Goal: Task Accomplishment & Management: Complete application form

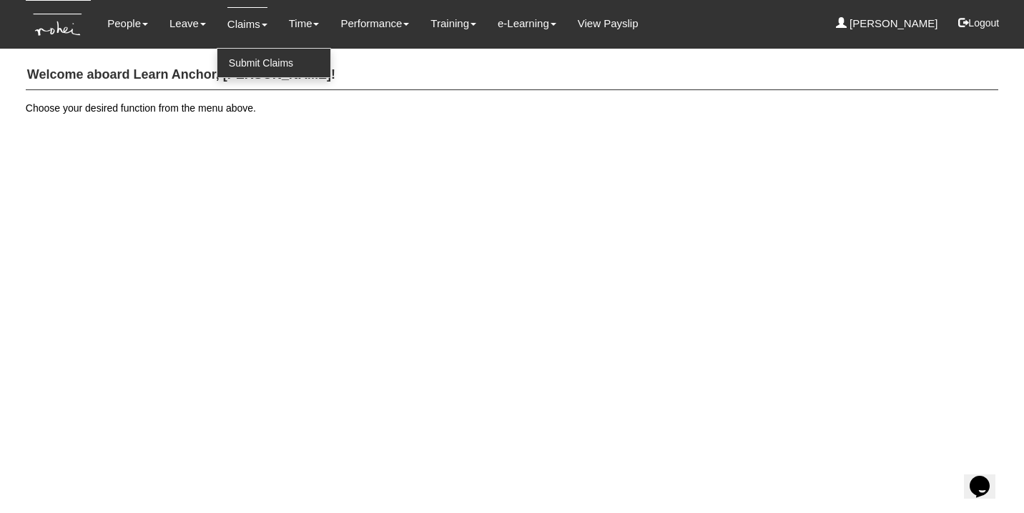
click at [234, 61] on link "Submit Claims" at bounding box center [273, 63] width 113 height 29
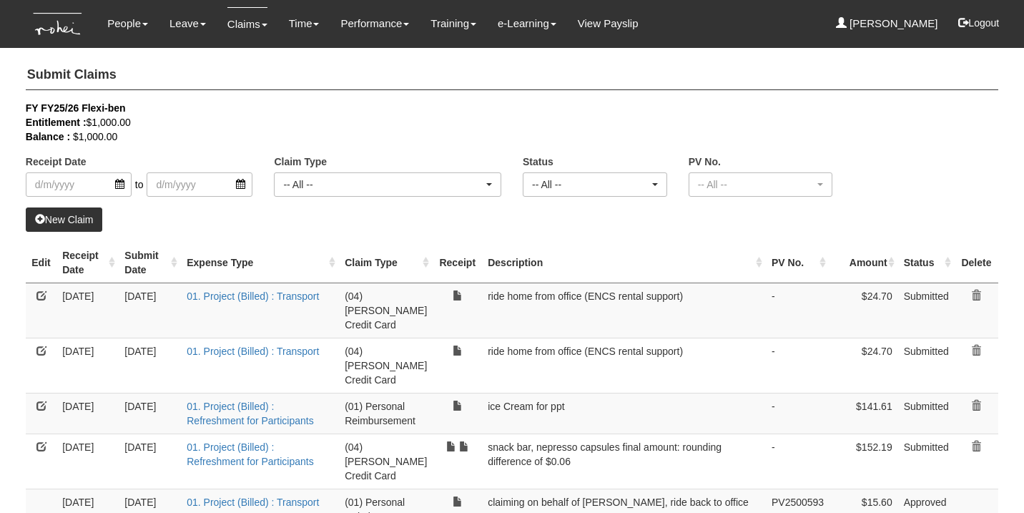
select select "50"
click at [969, 292] on form at bounding box center [976, 296] width 32 height 14
click at [977, 292] on link at bounding box center [976, 295] width 10 height 10
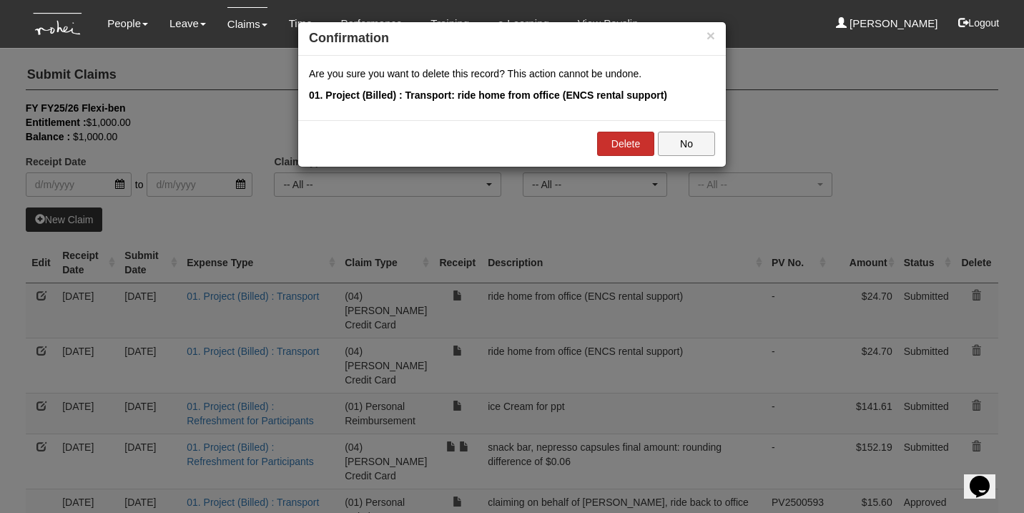
click at [632, 139] on link "Delete" at bounding box center [625, 144] width 57 height 24
select select "50"
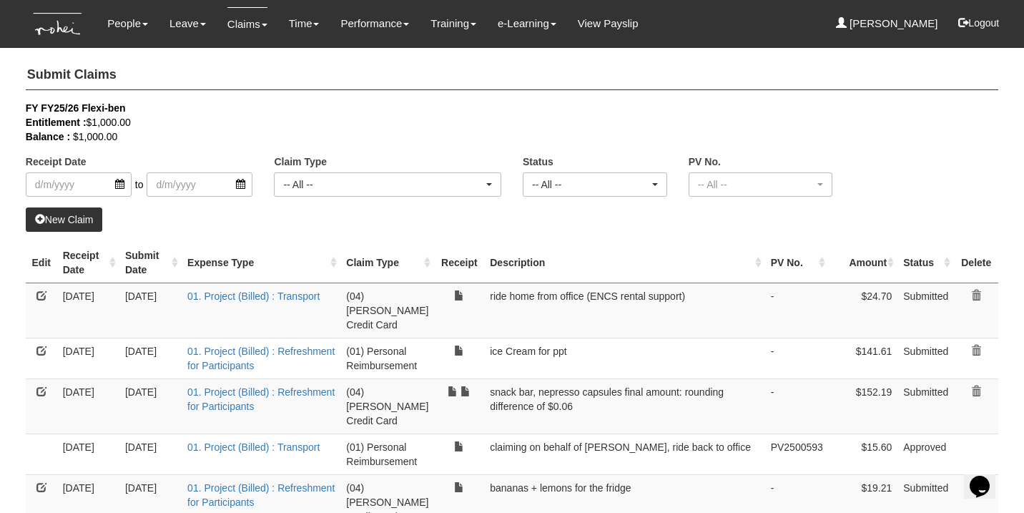
click at [76, 226] on link "New Claim" at bounding box center [64, 219] width 77 height 24
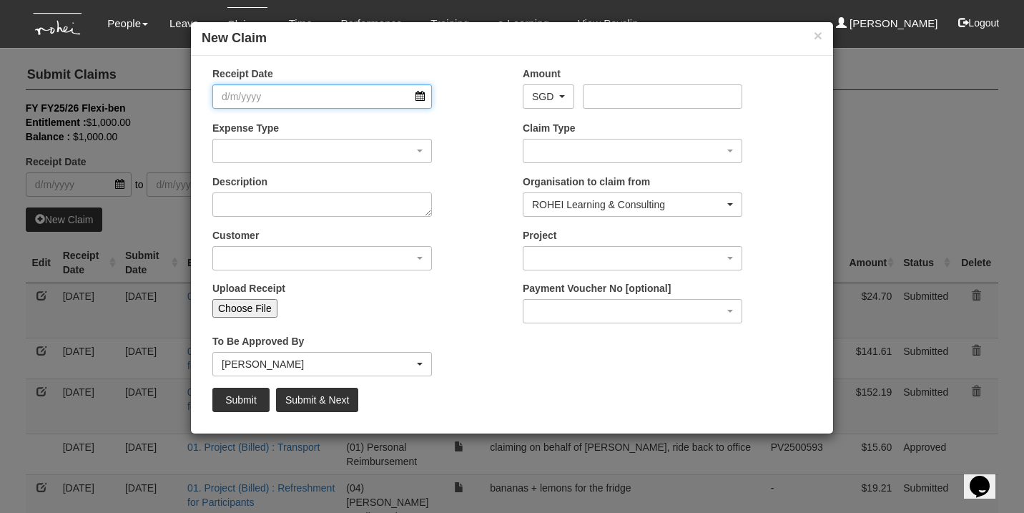
click at [414, 87] on input "Receipt Date" at bounding box center [321, 96] width 219 height 24
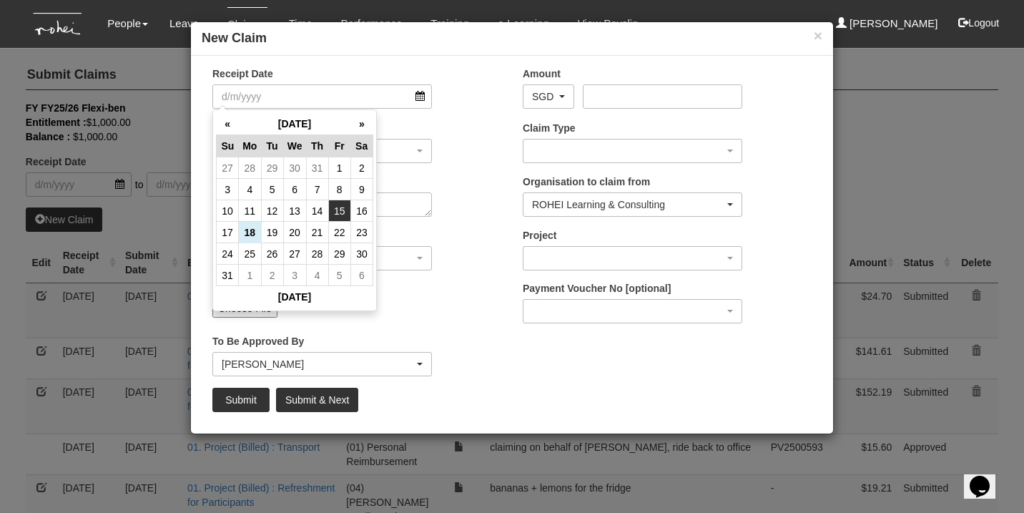
click at [335, 209] on td "15" at bounding box center [339, 210] width 22 height 21
type input "15/8/2025"
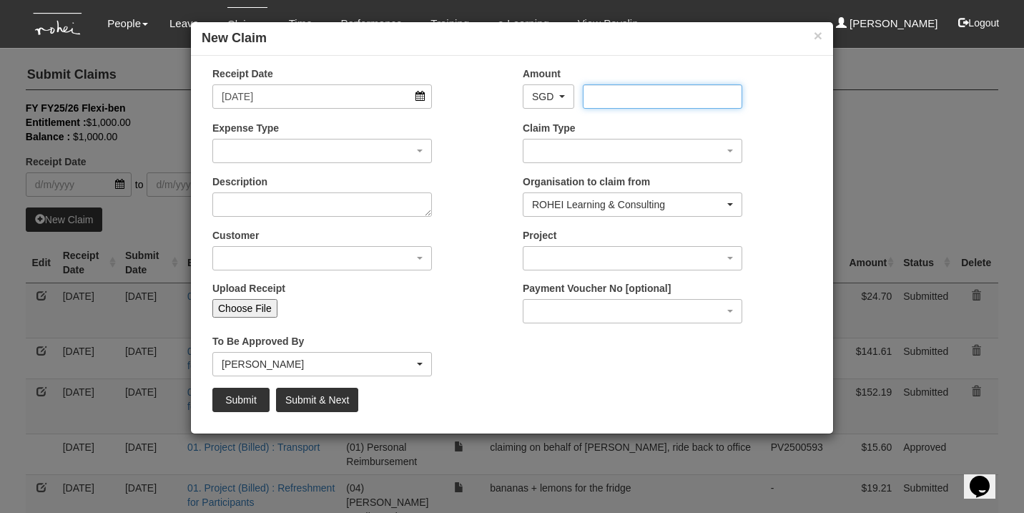
click at [634, 92] on input "Amount" at bounding box center [662, 96] width 159 height 24
type input "13.99"
click at [335, 149] on div "button" at bounding box center [322, 150] width 218 height 23
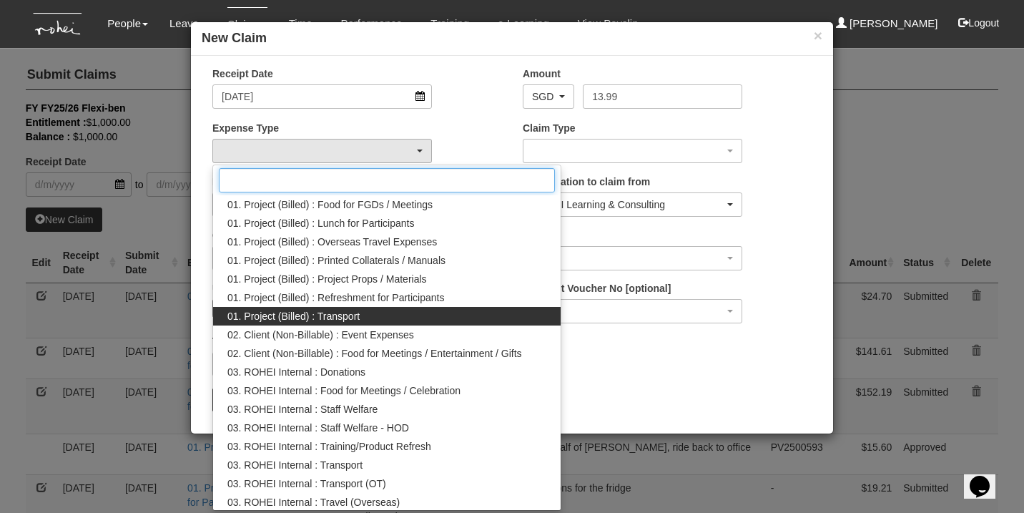
scroll to position [4, 0]
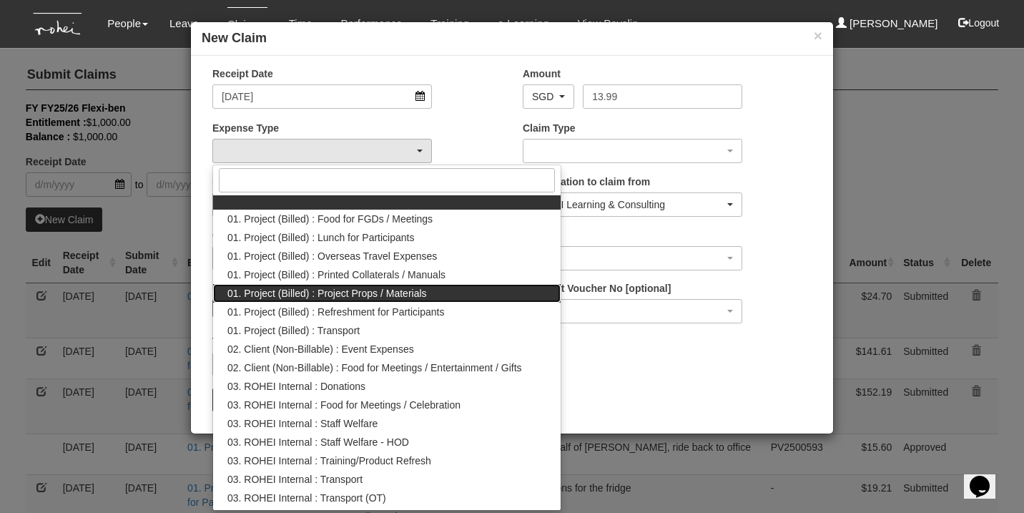
click at [362, 295] on span "01. Project (Billed) : Project Props / Materials" at bounding box center [326, 293] width 199 height 14
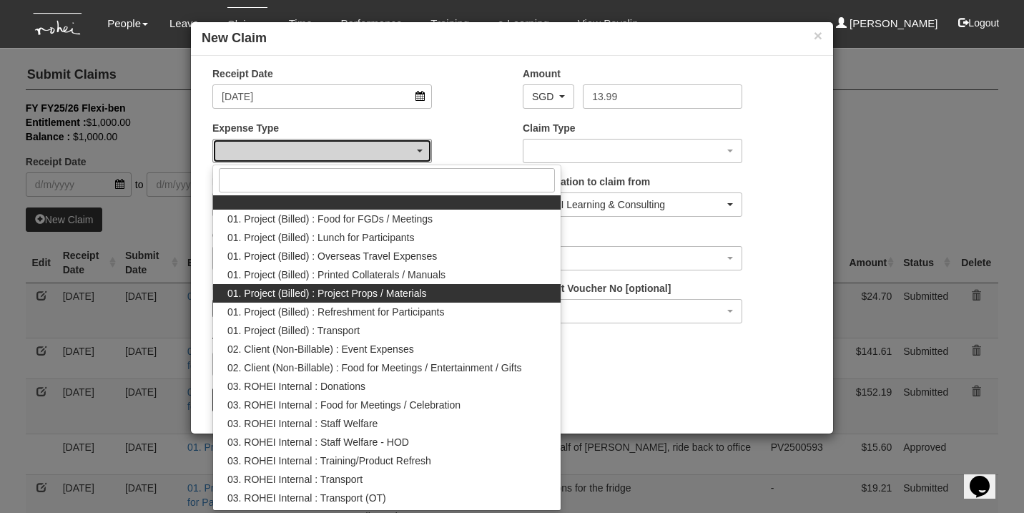
select select "134"
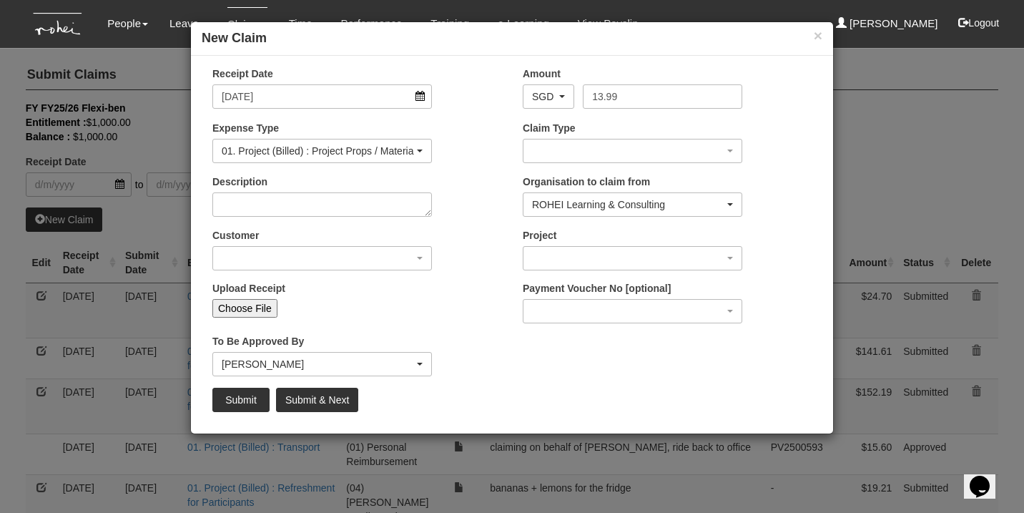
click at [366, 153] on div "01. Project (Billed) : Project Props / Materials" at bounding box center [318, 151] width 192 height 14
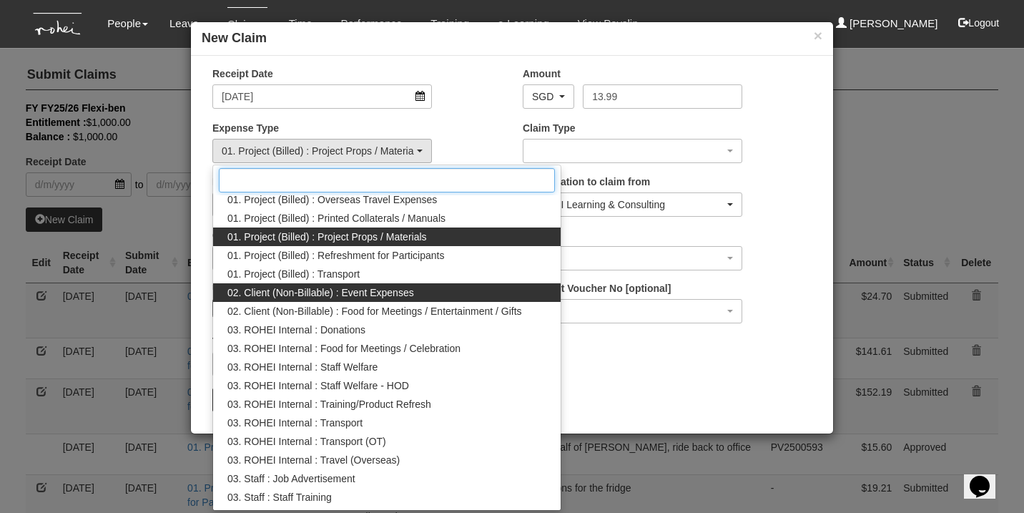
scroll to position [76, 0]
